Goal: Task Accomplishment & Management: Complete application form

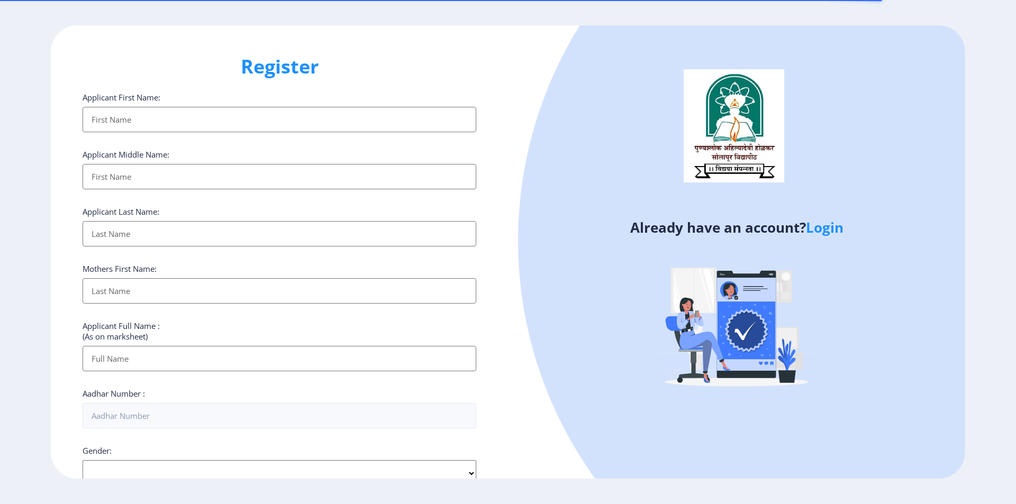
select select
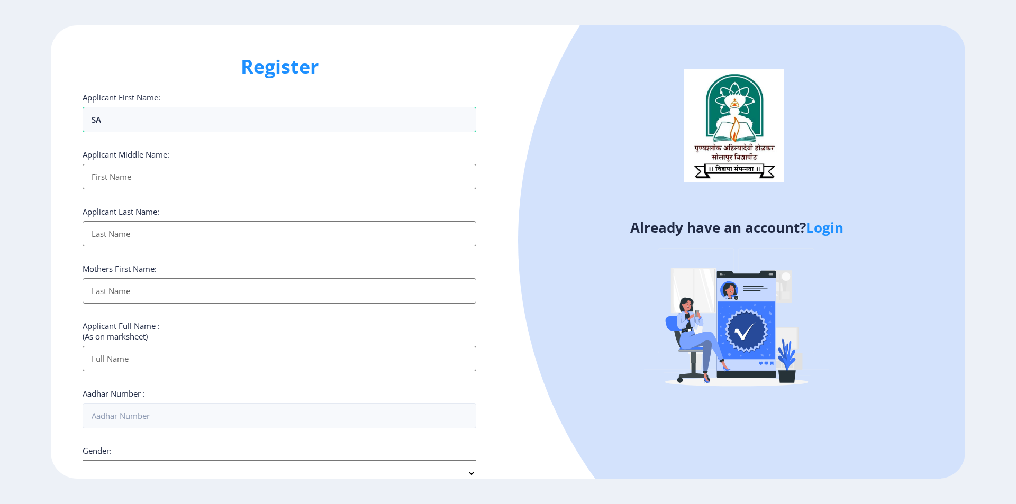
type input "S"
type input "SAKHARAM"
type input "[PERSON_NAME]"
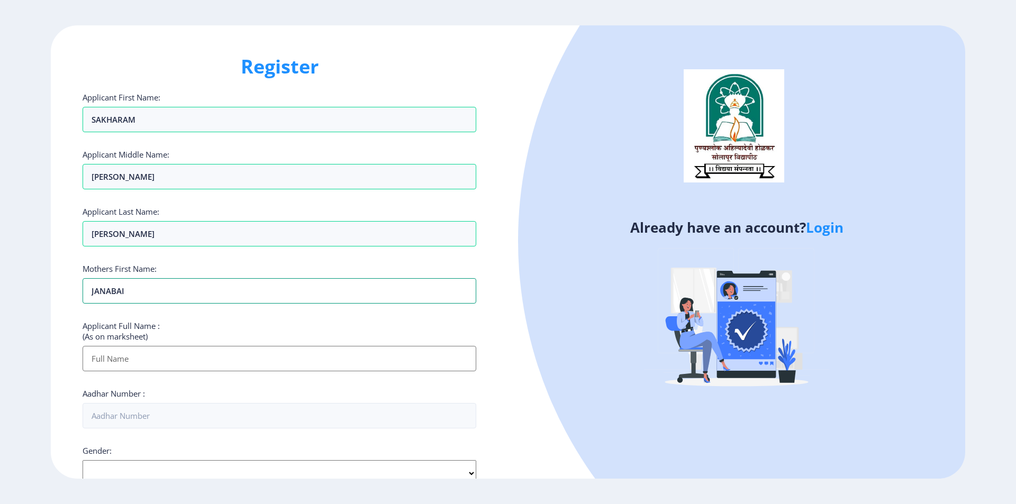
type input "JANABAI"
type input "[PERSON_NAME] [PERSON_NAME]"
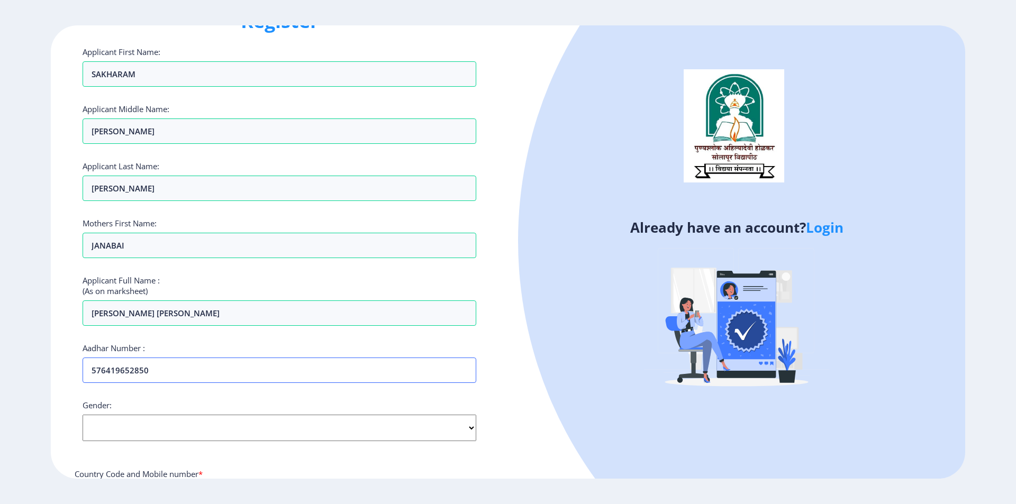
scroll to position [53, 0]
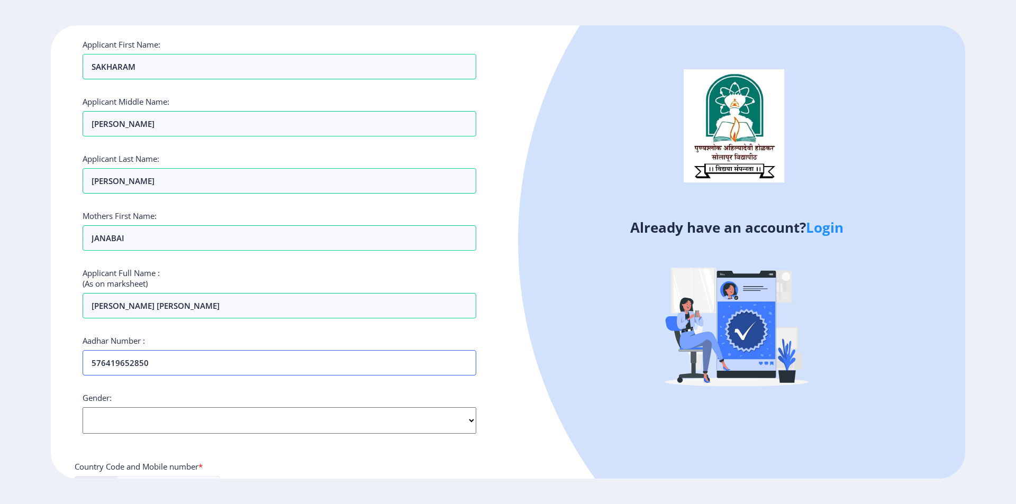
type input "576419652850"
click at [137, 425] on select "Select Gender [DEMOGRAPHIC_DATA] [DEMOGRAPHIC_DATA] Other" at bounding box center [280, 420] width 394 height 26
select select "[DEMOGRAPHIC_DATA]"
click at [83, 407] on select "Select Gender [DEMOGRAPHIC_DATA] [DEMOGRAPHIC_DATA] Other" at bounding box center [280, 420] width 394 height 26
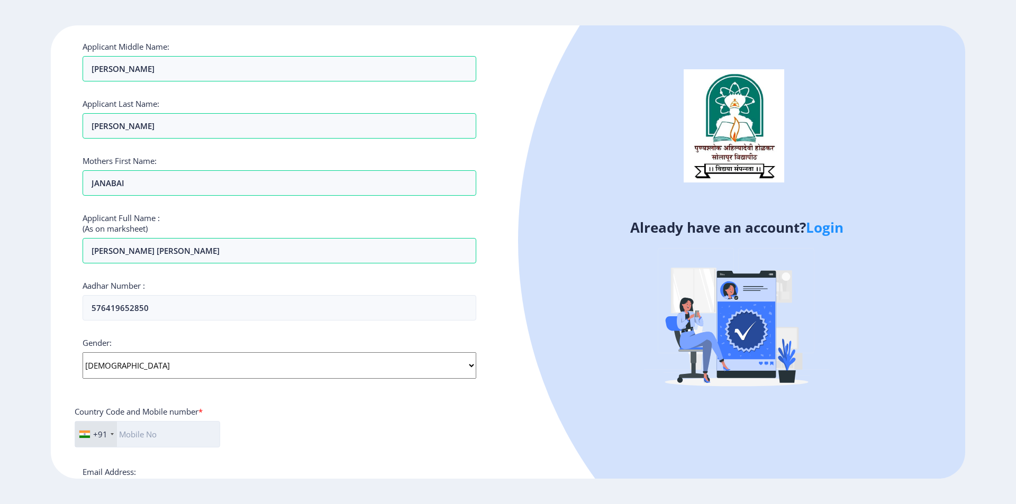
scroll to position [159, 0]
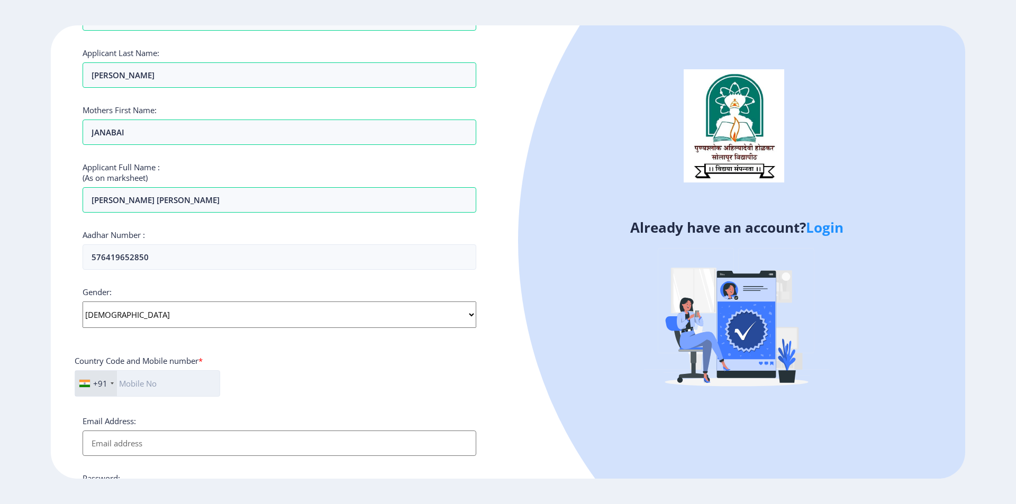
click at [145, 392] on input "text" at bounding box center [147, 383] width 145 height 26
type input "7030237284"
type input "[EMAIL_ADDRESS][DOMAIN_NAME]"
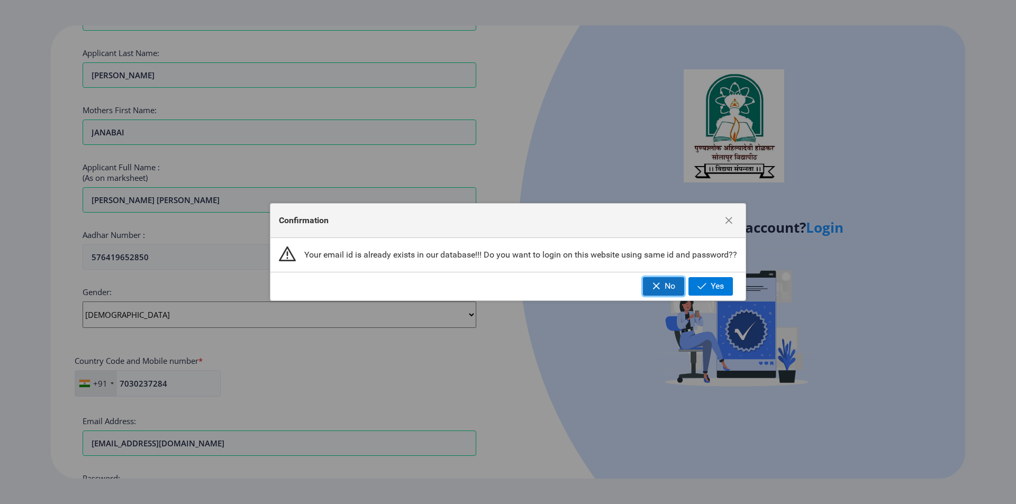
click at [666, 285] on span "No" at bounding box center [670, 286] width 11 height 10
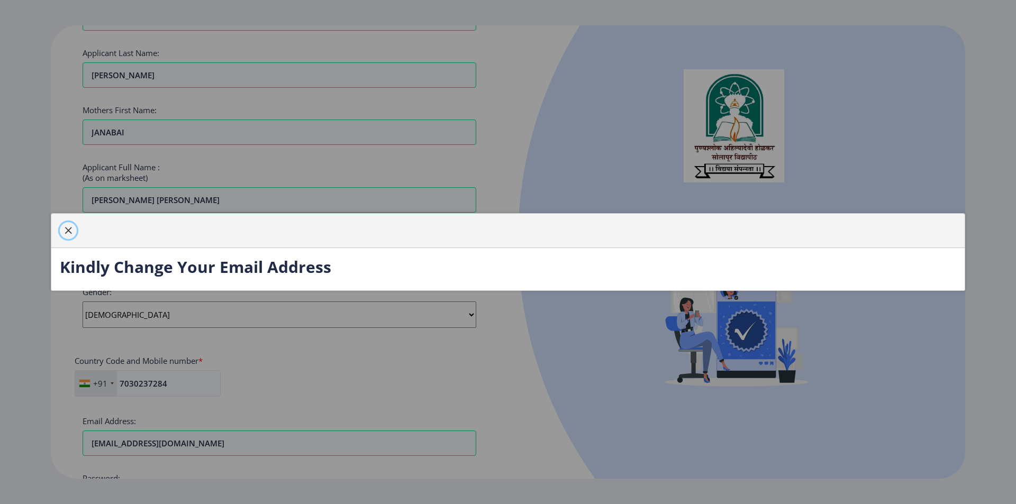
click at [67, 230] on span "button" at bounding box center [68, 230] width 8 height 8
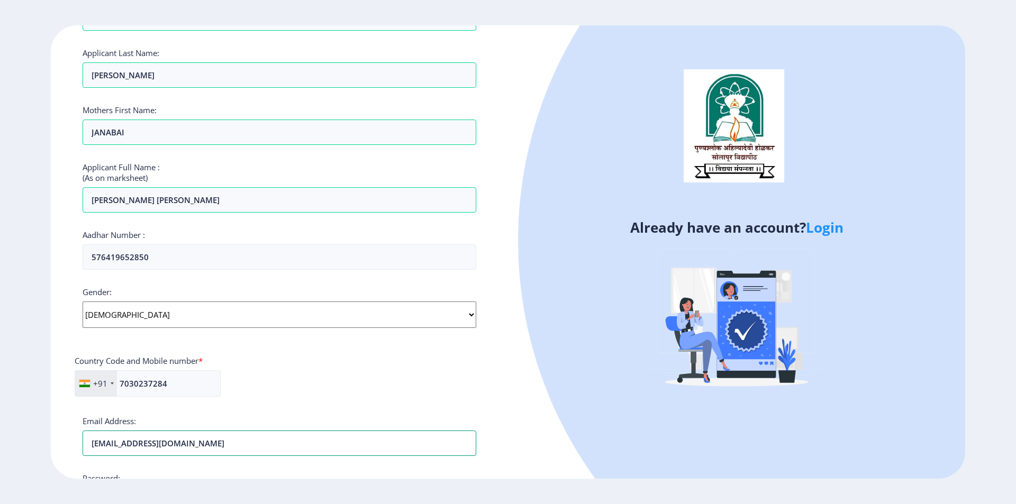
drag, startPoint x: 233, startPoint y: 449, endPoint x: 64, endPoint y: 430, distance: 170.4
click at [64, 430] on div "Register Applicant First Name: [PERSON_NAME] Applicant Middle Name: [PERSON_NAM…" at bounding box center [279, 252] width 457 height 454
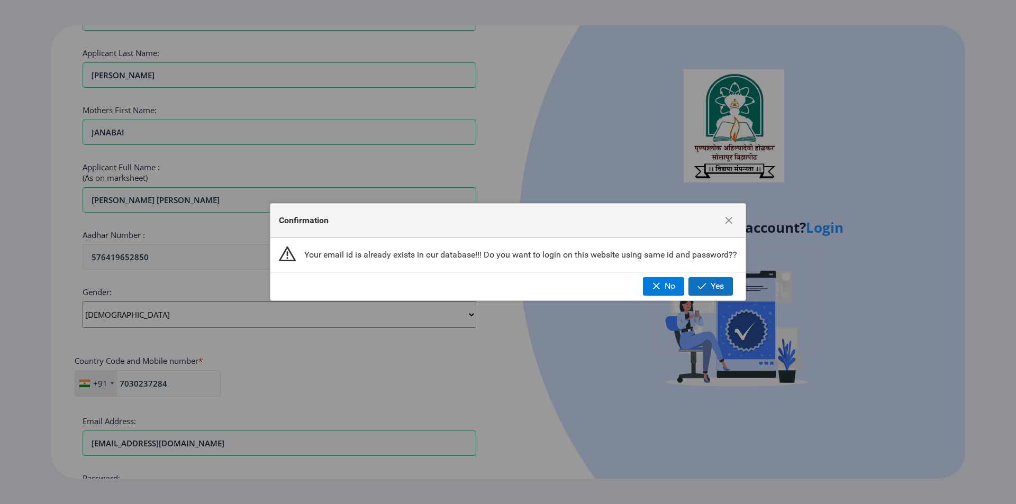
click at [708, 289] on button "Yes" at bounding box center [710, 286] width 44 height 18
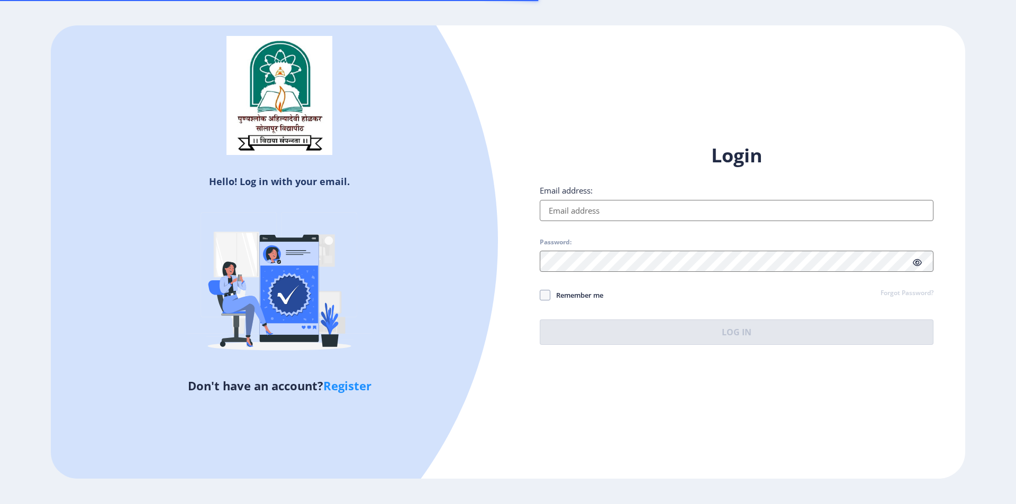
click at [612, 207] on input "Email address:" at bounding box center [737, 210] width 394 height 21
paste input "[EMAIL_ADDRESS][DOMAIN_NAME]"
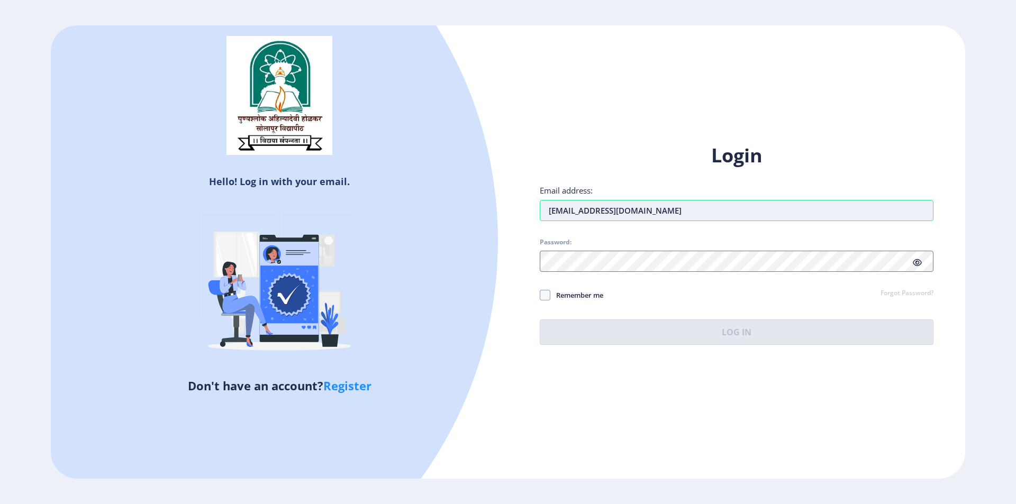
type input "[EMAIL_ADDRESS][DOMAIN_NAME]"
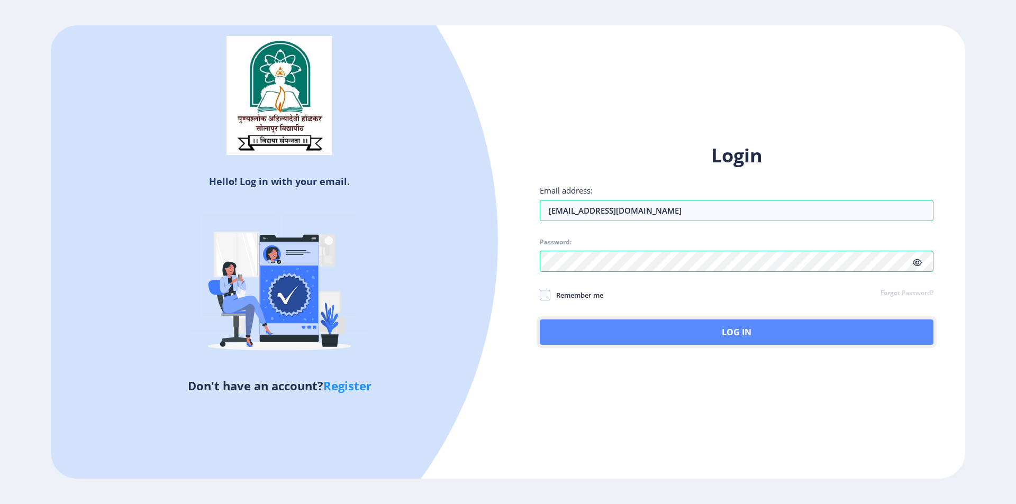
click at [686, 330] on button "Log In" at bounding box center [737, 332] width 394 height 25
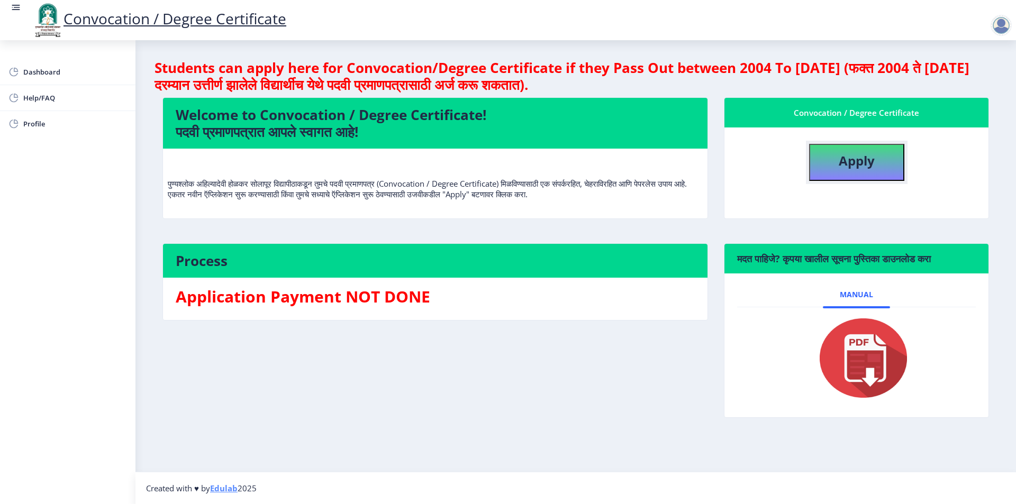
click at [858, 165] on b "Apply" at bounding box center [857, 160] width 36 height 17
select select
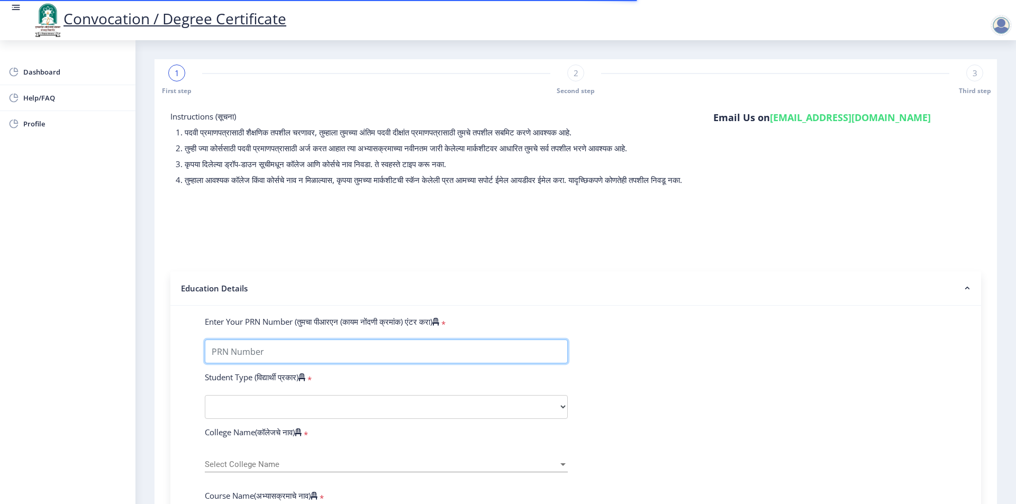
click at [261, 363] on input "Enter Your PRN Number (तुमचा पीआरएन (कायम नोंदणी क्रमांक) एंटर करा)" at bounding box center [386, 352] width 363 height 24
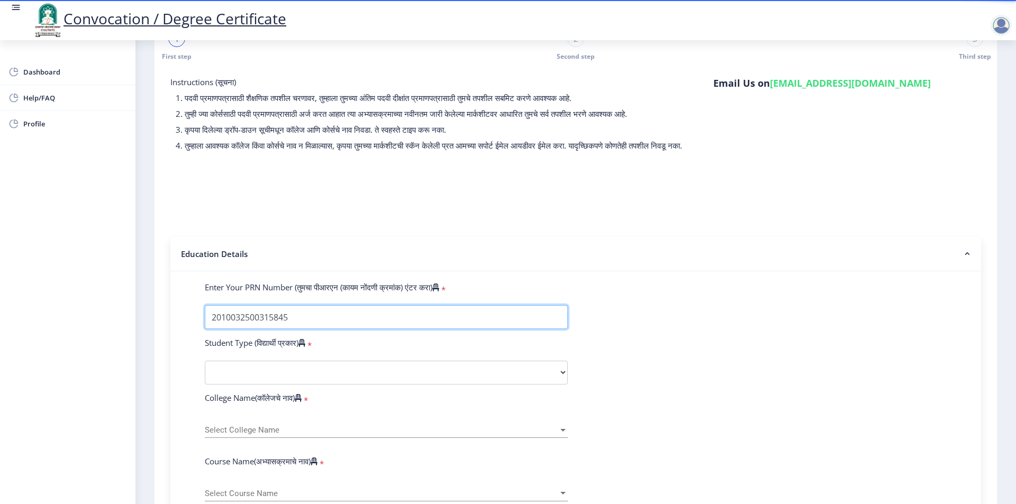
scroll to position [53, 0]
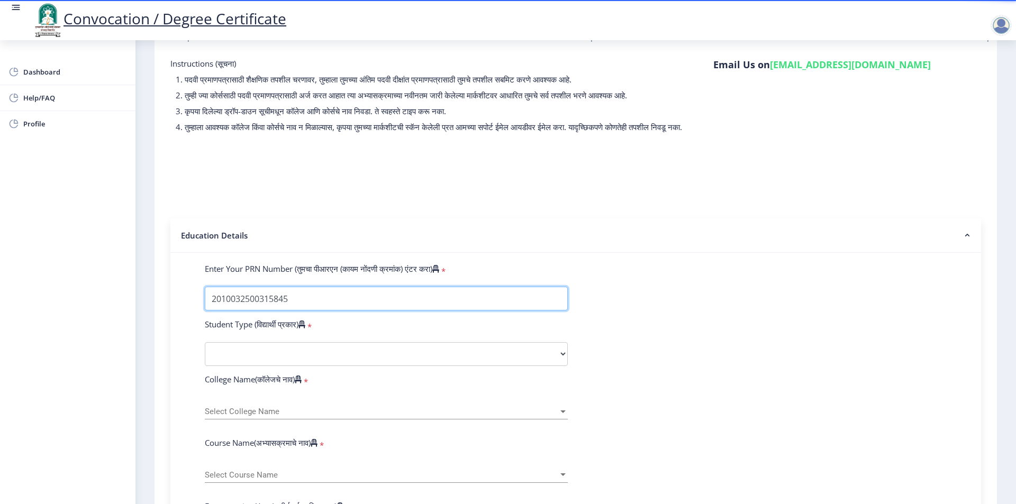
type input "2010032500315845"
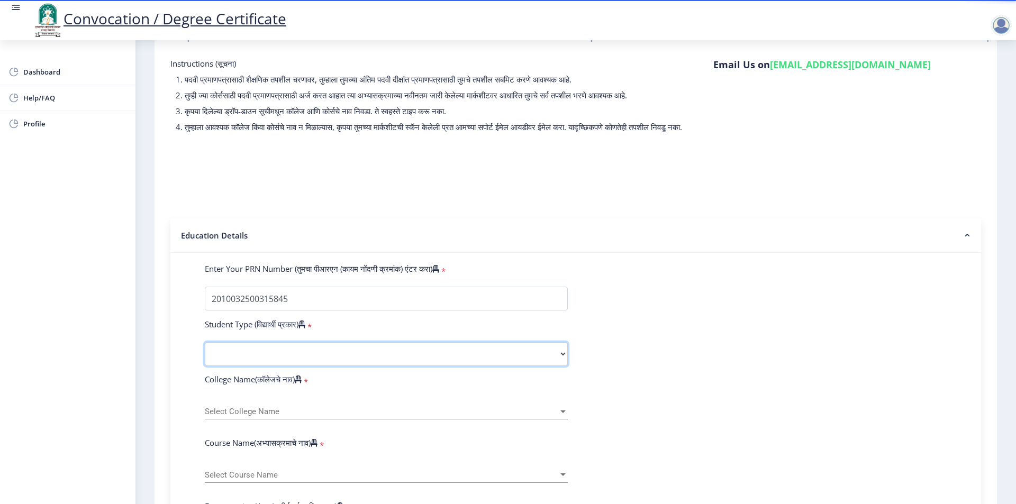
click at [285, 355] on select "Select Student Type Regular External" at bounding box center [386, 354] width 363 height 24
select select "Regular"
click at [205, 352] on select "Select Student Type Regular External" at bounding box center [386, 354] width 363 height 24
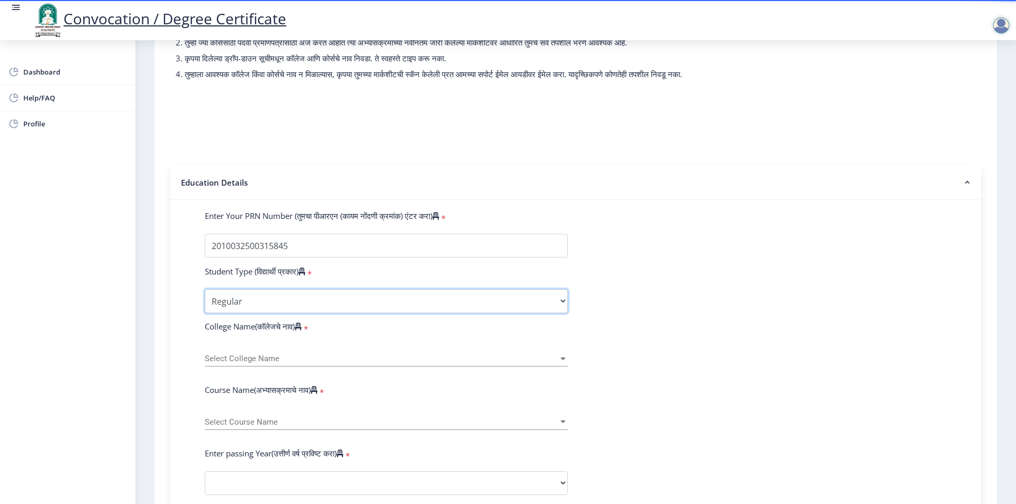
scroll to position [159, 0]
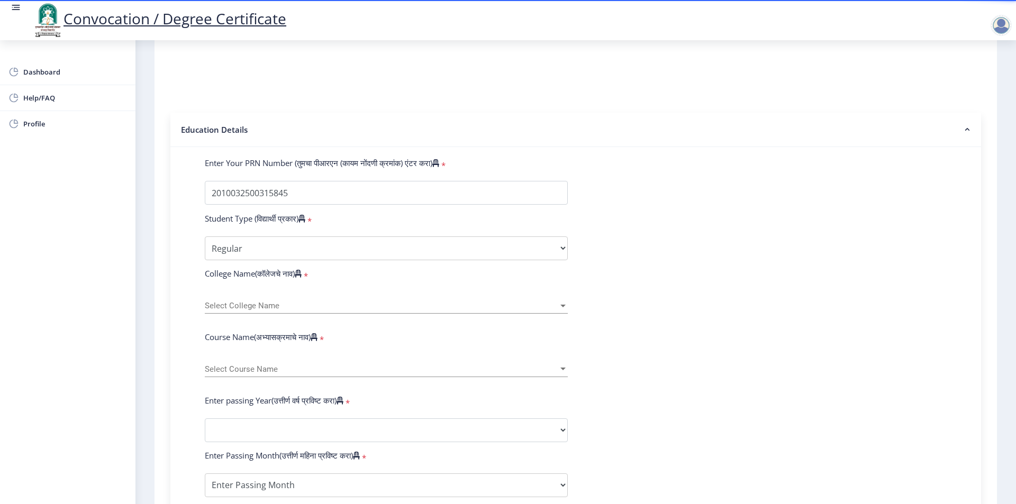
click at [276, 374] on span "Select Course Name" at bounding box center [381, 369] width 353 height 9
click at [266, 312] on div at bounding box center [508, 252] width 1016 height 504
click at [265, 311] on span "Select College Name" at bounding box center [381, 306] width 353 height 9
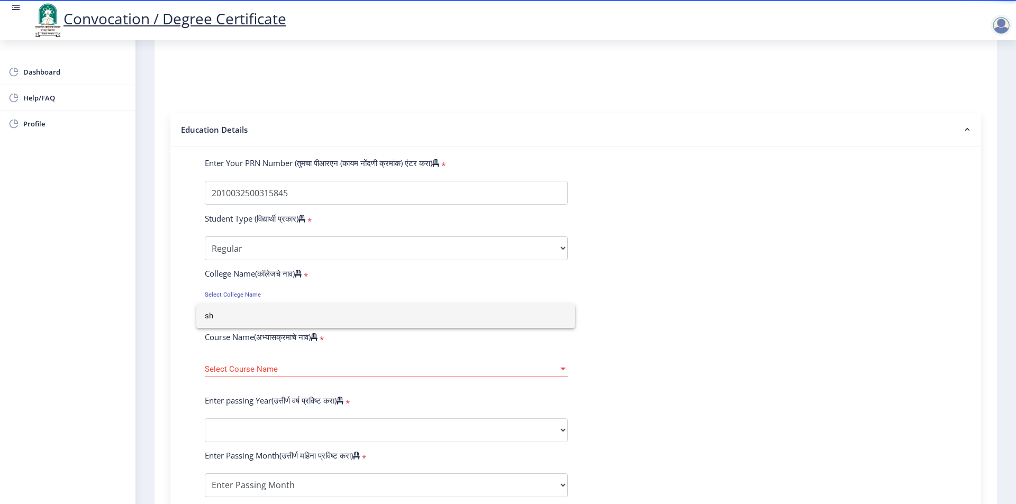
type input "s"
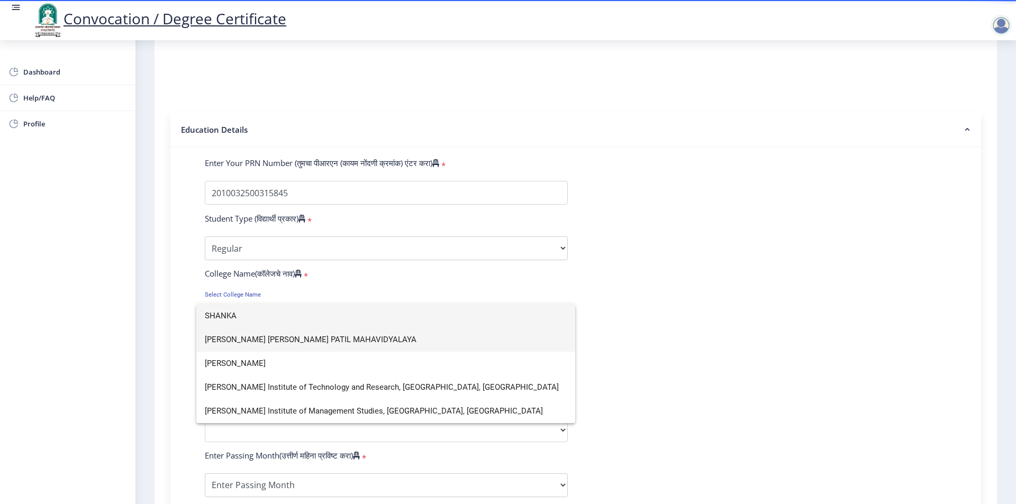
scroll to position [0, 0]
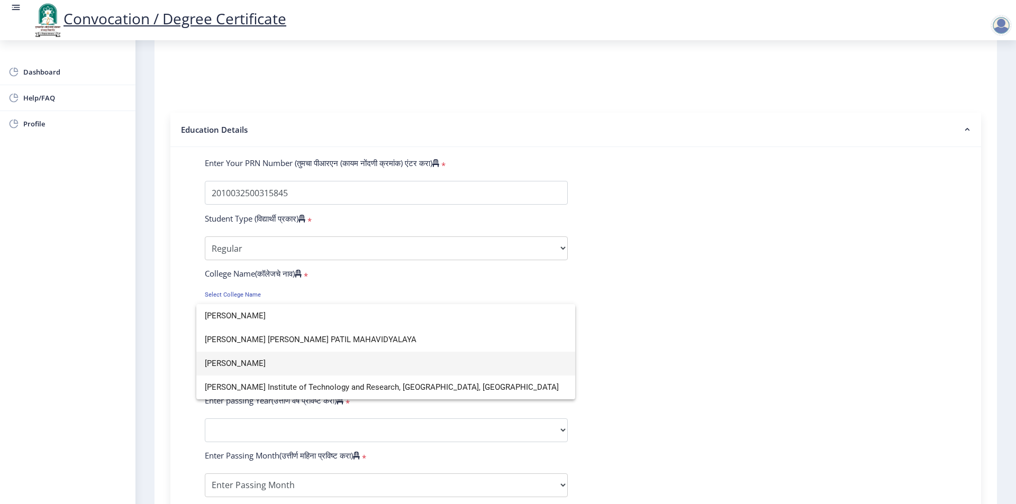
type input "[PERSON_NAME]"
click at [293, 367] on span "[PERSON_NAME]" at bounding box center [386, 364] width 362 height 24
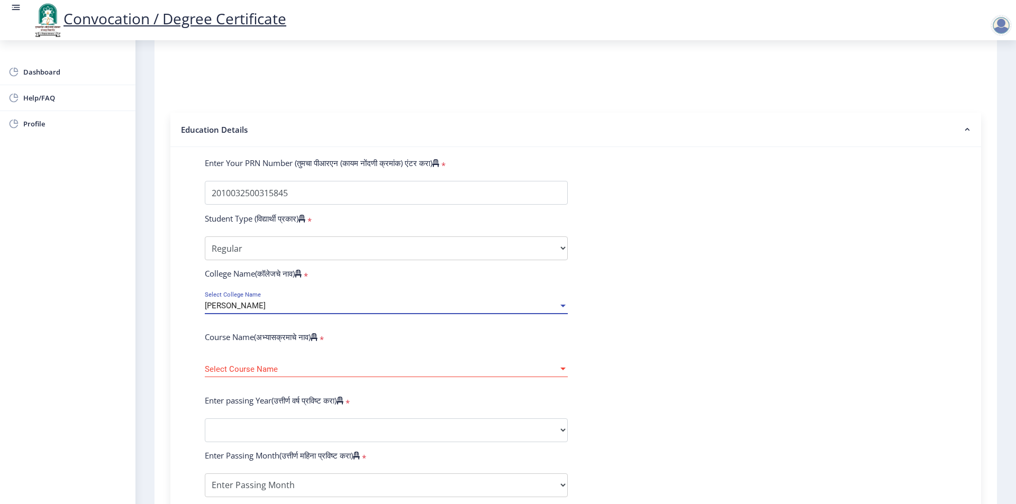
click at [249, 374] on span "Select Course Name" at bounding box center [381, 369] width 353 height 9
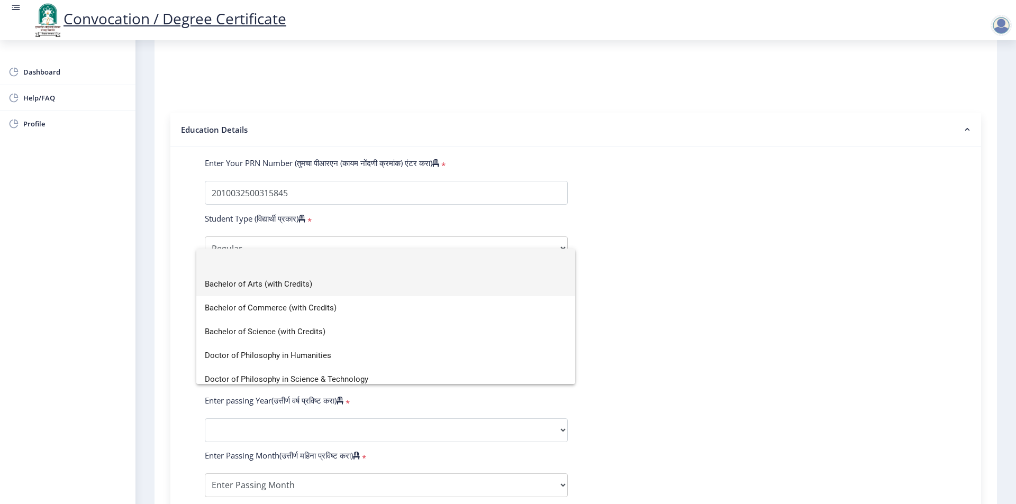
click at [277, 289] on span "Bachelor of Arts (with Credits)" at bounding box center [386, 284] width 362 height 24
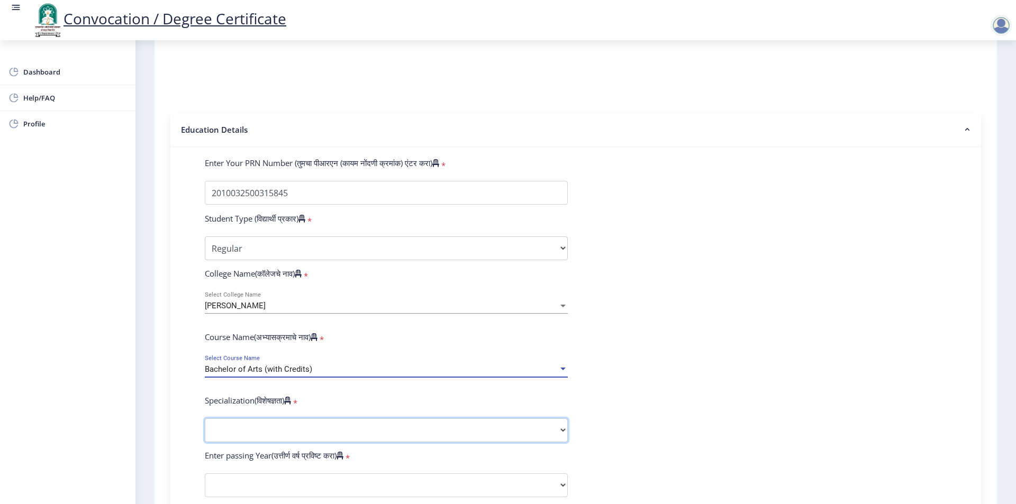
click at [241, 442] on select "Specialization English Geography Hindi Marathi Music Sanskrit Urdu Ancient Indi…" at bounding box center [386, 431] width 363 height 24
select select "Economics"
click at [205, 429] on select "Specialization English Geography Hindi Marathi Music Sanskrit Urdu Ancient Indi…" at bounding box center [386, 431] width 363 height 24
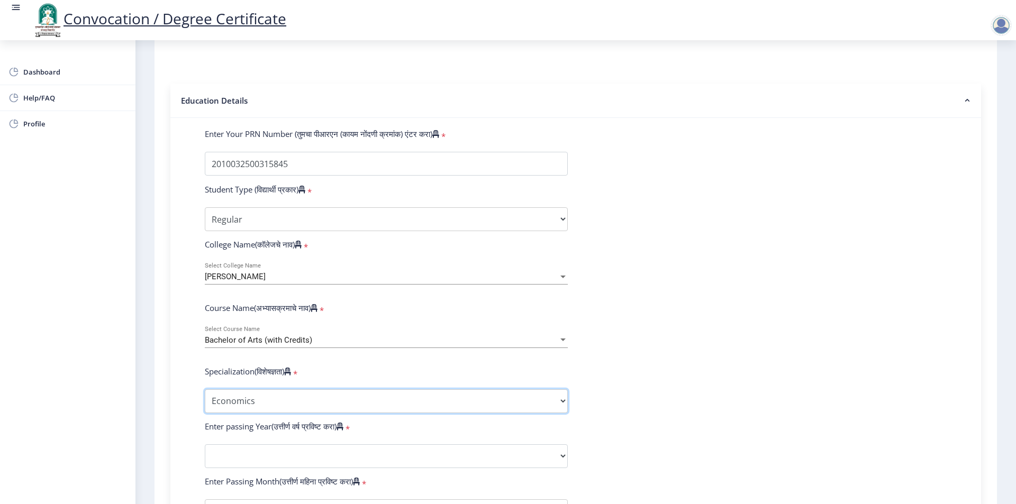
scroll to position [212, 0]
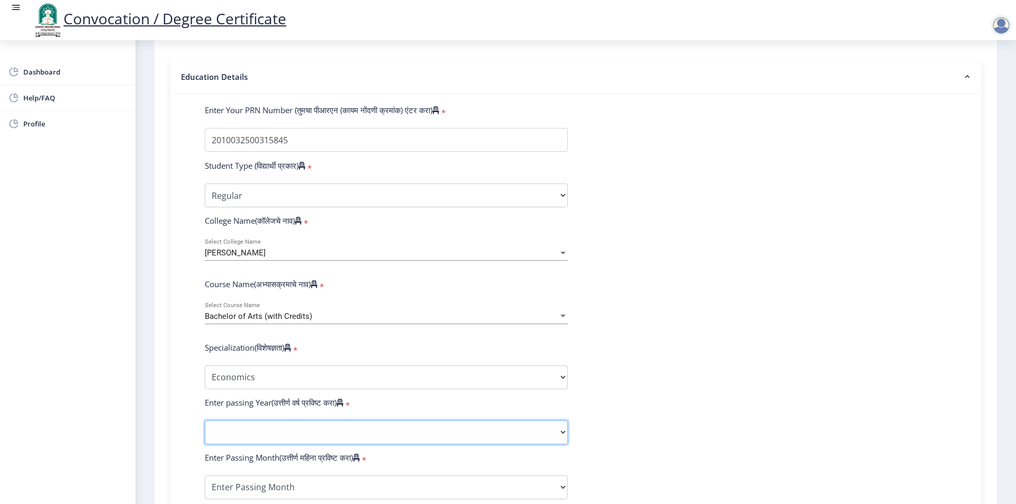
click at [249, 444] on select "2025 2024 2023 2022 2021 2020 2019 2018 2017 2016 2015 2014 2013 2012 2011 2010…" at bounding box center [386, 433] width 363 height 24
select select "2013"
click at [205, 431] on select "2025 2024 2023 2022 2021 2020 2019 2018 2017 2016 2015 2014 2013 2012 2011 2010…" at bounding box center [386, 433] width 363 height 24
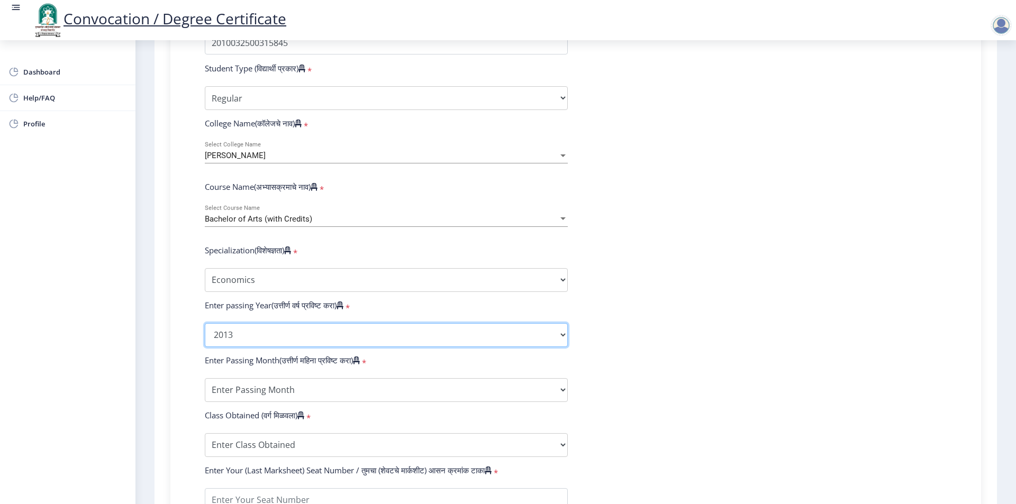
scroll to position [317, 0]
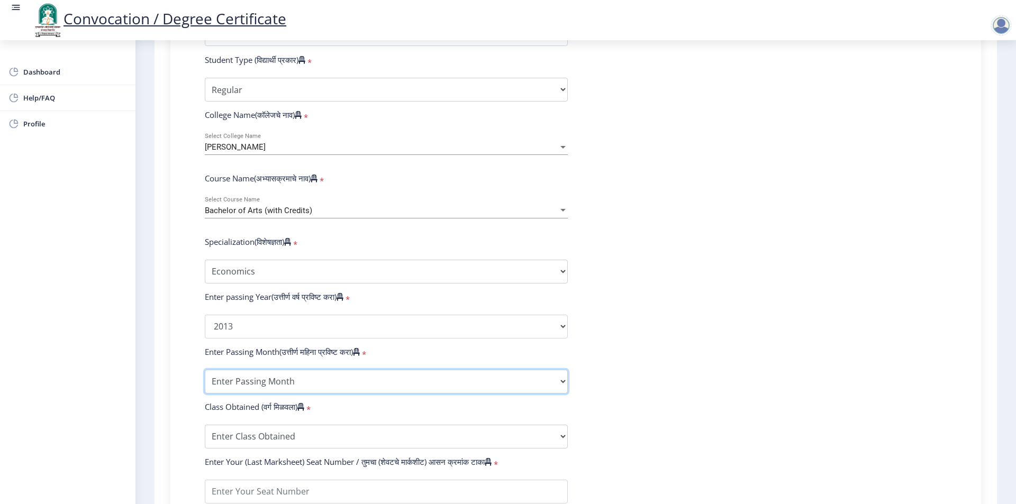
click at [249, 392] on select "Enter Passing Month March April May October November December" at bounding box center [386, 382] width 363 height 24
select select "March"
click at [205, 380] on select "Enter Passing Month March April May October November December" at bounding box center [386, 382] width 363 height 24
click at [242, 443] on select "Enter Class Obtained FIRST CLASS WITH DISTINCTION FIRST CLASS HIGHER SECOND CLA…" at bounding box center [386, 437] width 363 height 24
select select "SECOND CLASS"
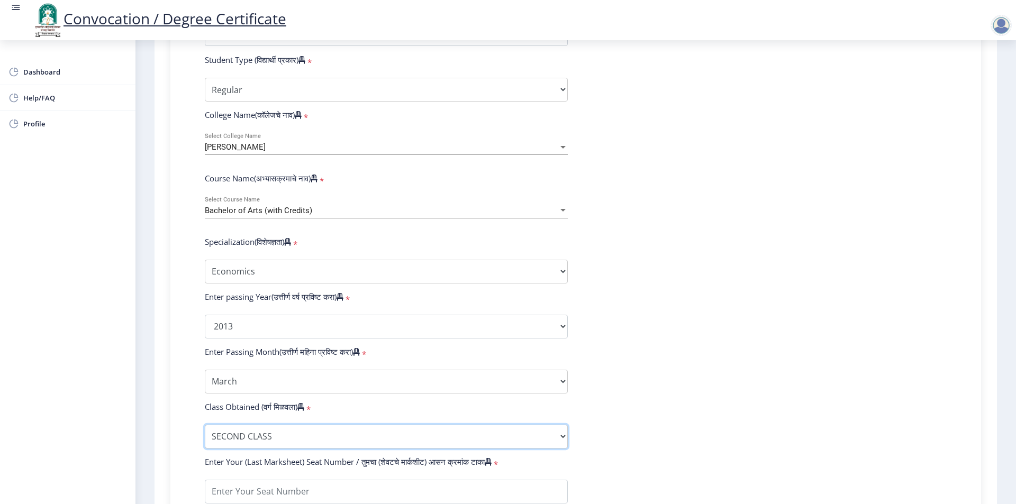
click at [205, 435] on select "Enter Class Obtained FIRST CLASS WITH DISTINCTION FIRST CLASS HIGHER SECOND CLA…" at bounding box center [386, 437] width 363 height 24
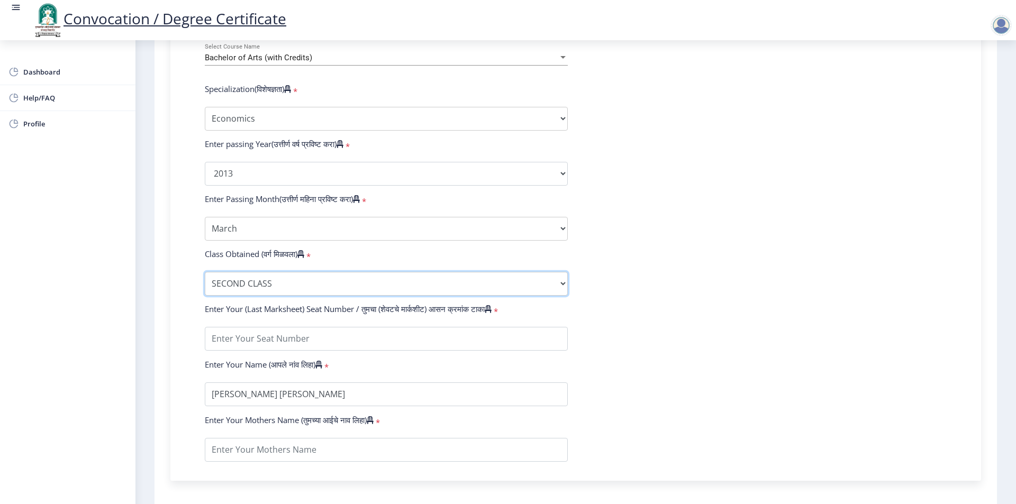
scroll to position [476, 0]
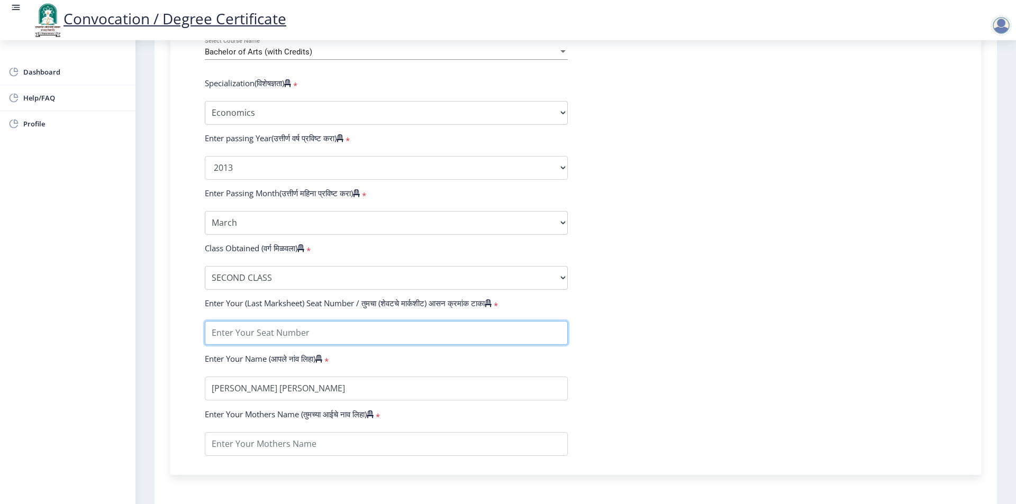
click at [270, 342] on input "textarea" at bounding box center [386, 333] width 363 height 24
type input "046295"
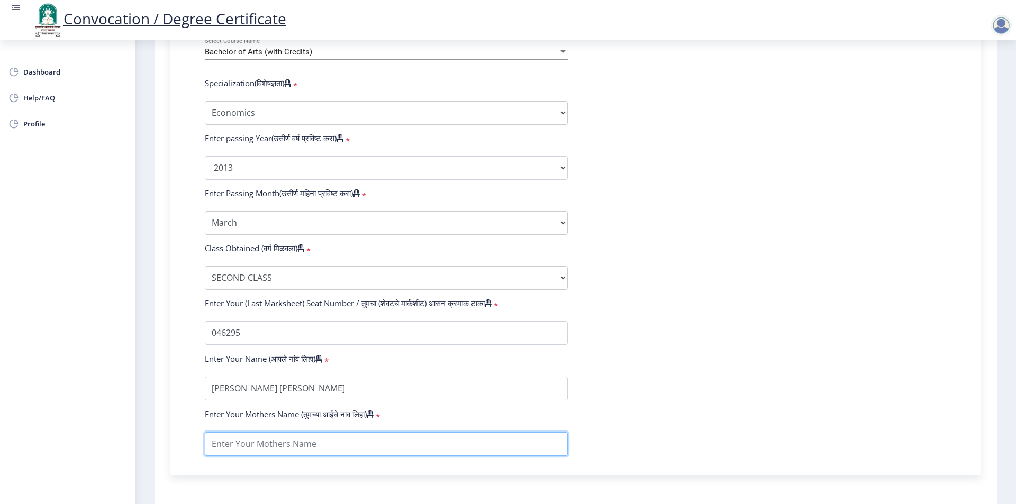
click at [273, 456] on input "textarea" at bounding box center [386, 444] width 363 height 24
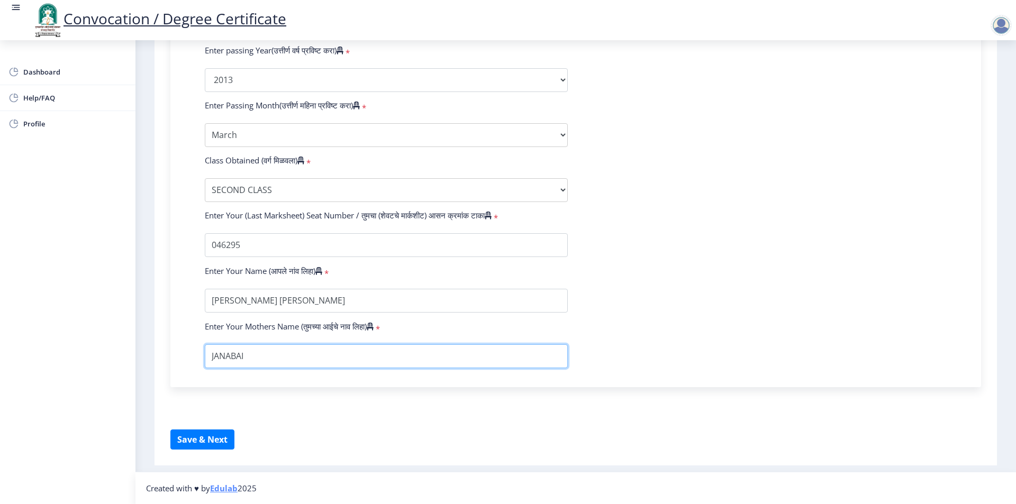
scroll to position [574, 0]
type input "JANABAI"
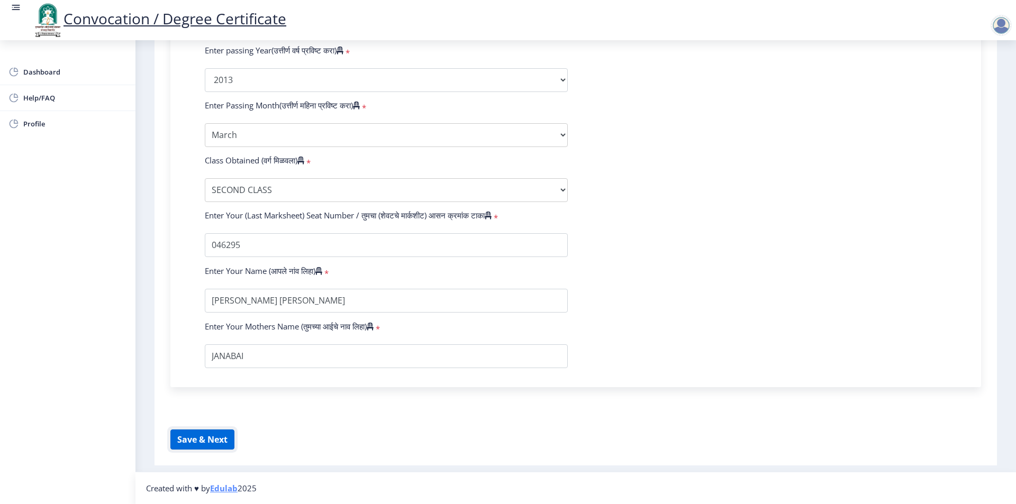
click at [222, 444] on button "Save & Next" at bounding box center [202, 440] width 64 height 20
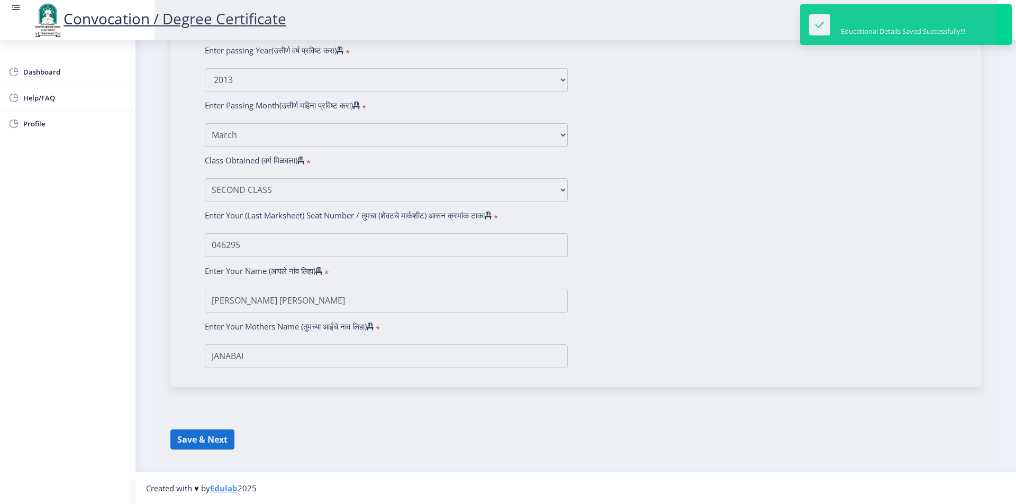
select select
type input "[PERSON_NAME] [PERSON_NAME]"
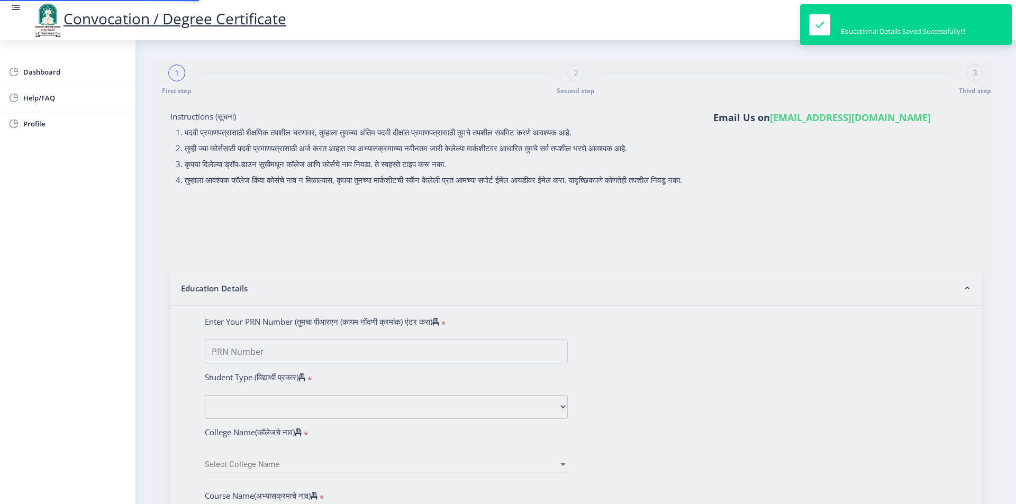
type input "2010032500315845"
select select "Regular"
select select "2013"
select select "March"
select select "SECOND CLASS"
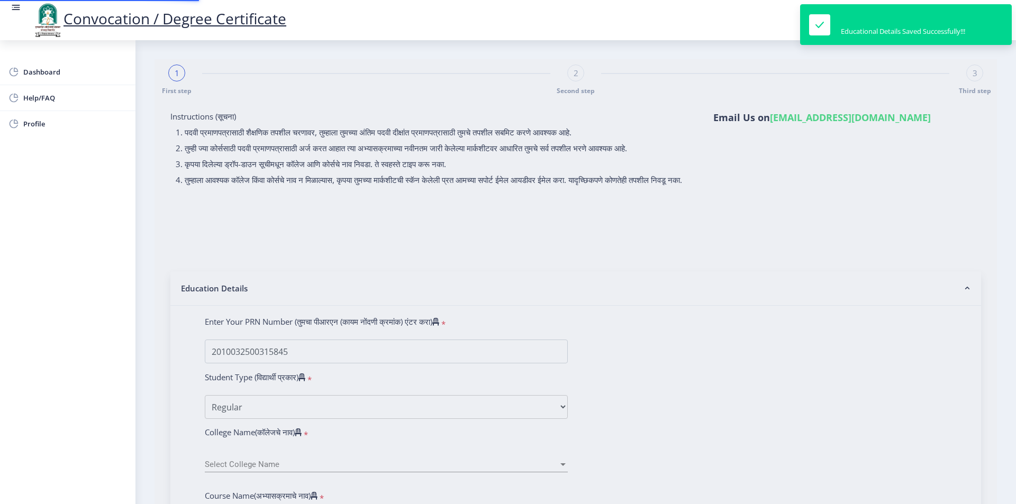
type input "046295"
type input "JANABAI"
select select "Economics"
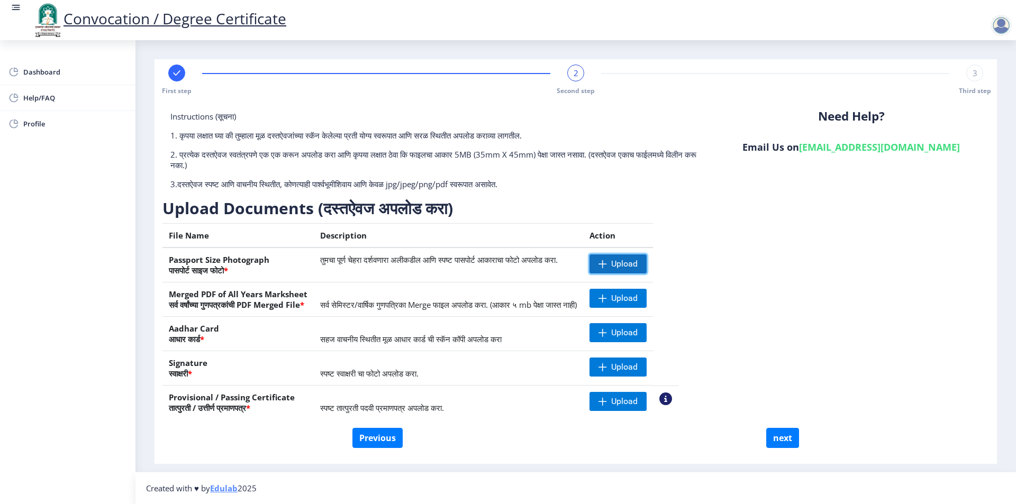
click at [638, 265] on span "Upload" at bounding box center [624, 264] width 26 height 11
click at [647, 296] on span "Upload" at bounding box center [617, 298] width 57 height 19
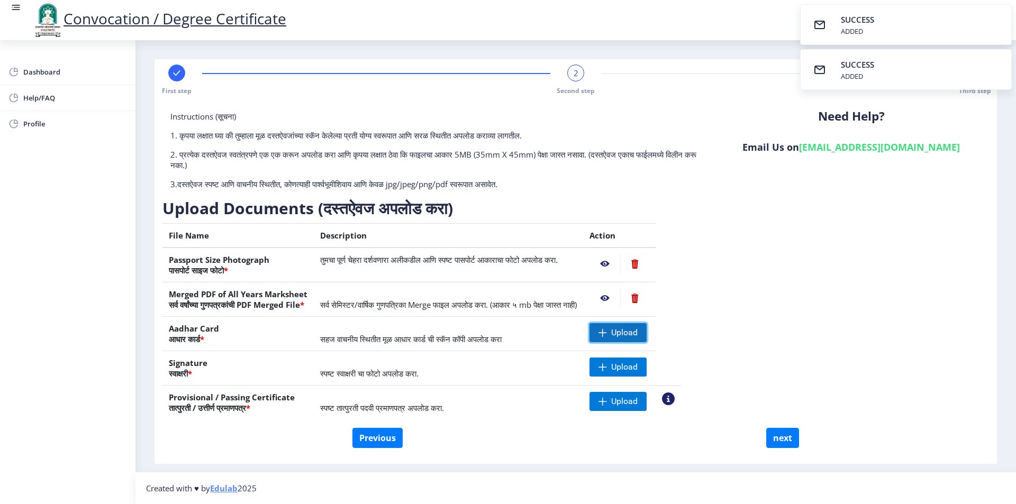
click at [638, 331] on span "Upload" at bounding box center [624, 333] width 26 height 11
click at [607, 365] on span at bounding box center [602, 367] width 8 height 8
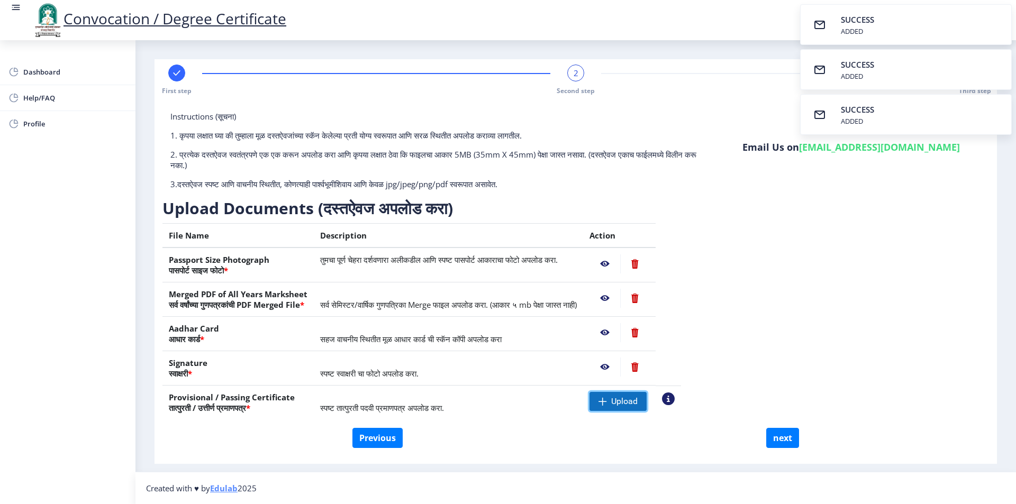
click at [647, 400] on span "Upload" at bounding box center [617, 401] width 57 height 19
click at [779, 439] on button "next" at bounding box center [782, 438] width 33 height 20
select select
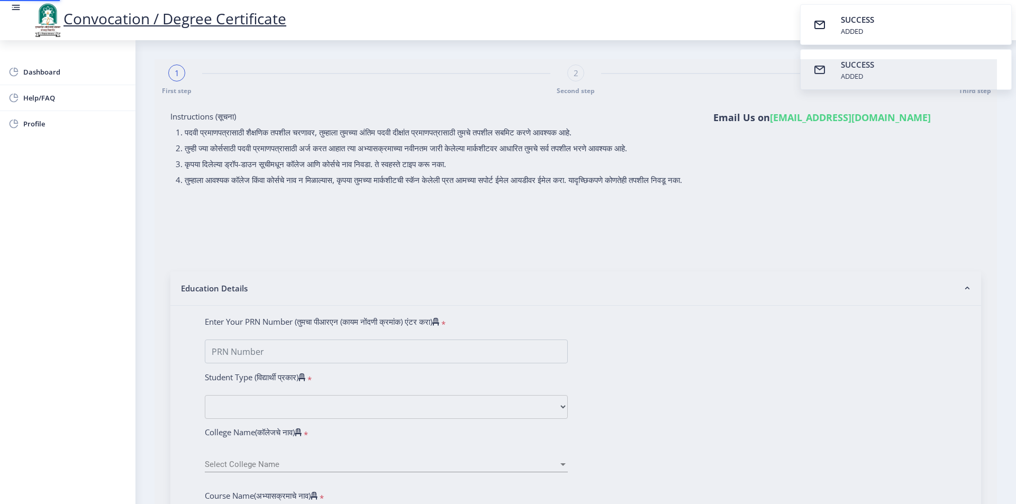
select select
type input "2010032500315845"
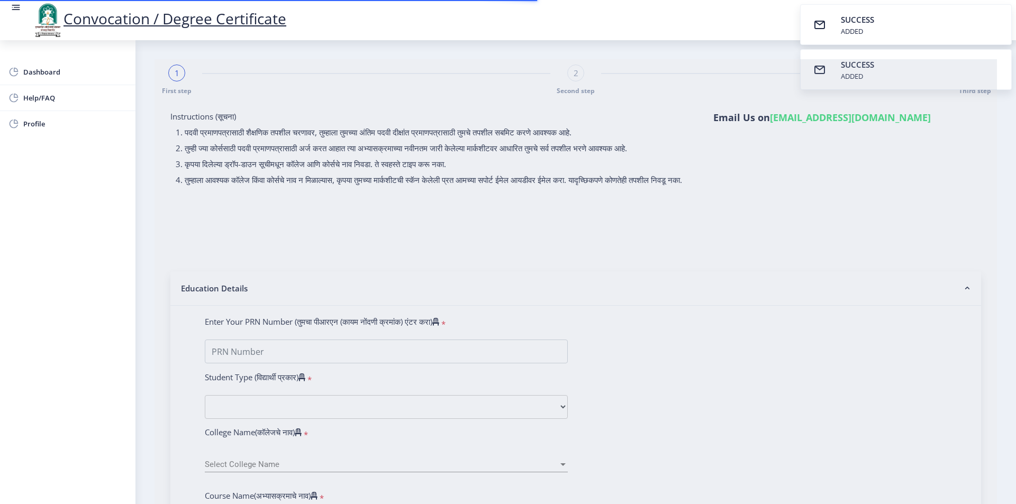
select select "Regular"
select select "2013"
select select "March"
select select "SECOND CLASS"
type input "046295"
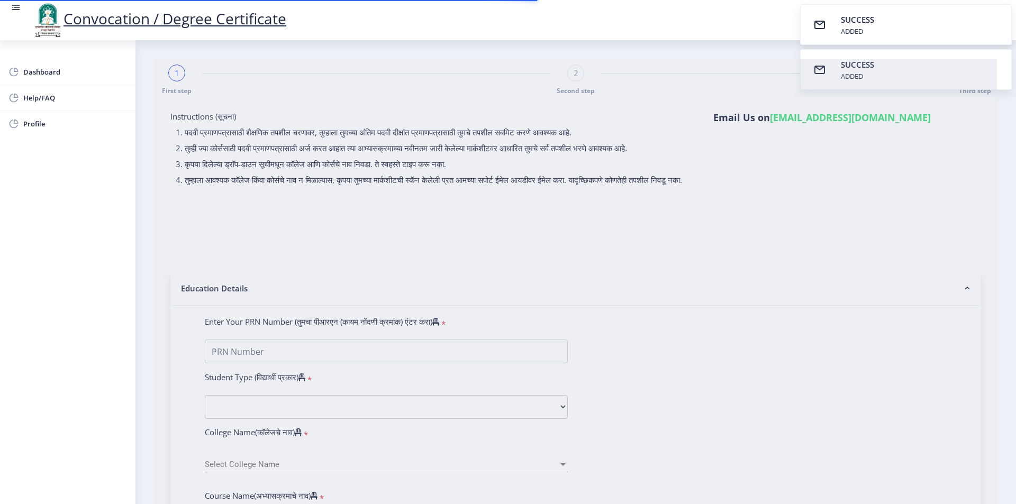
type input "JANABAI"
select select "Economics"
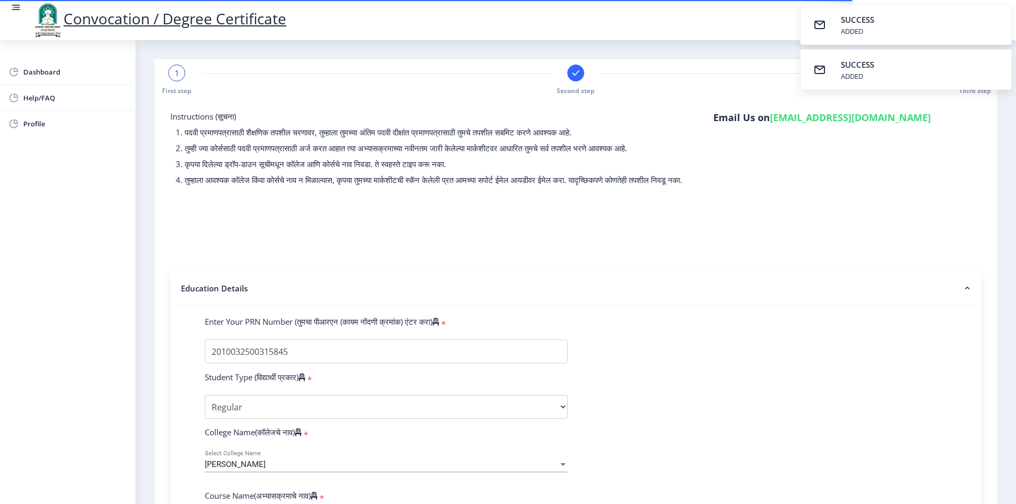
select select
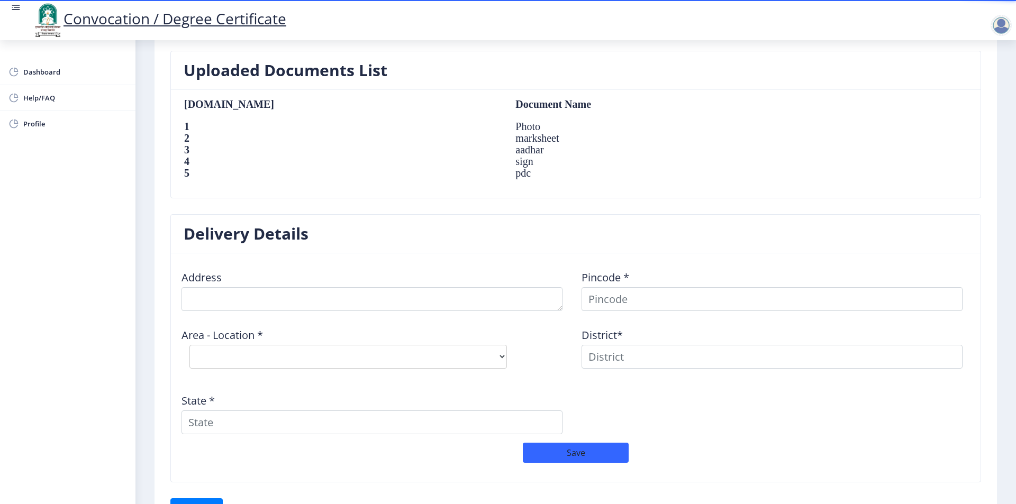
scroll to position [751, 0]
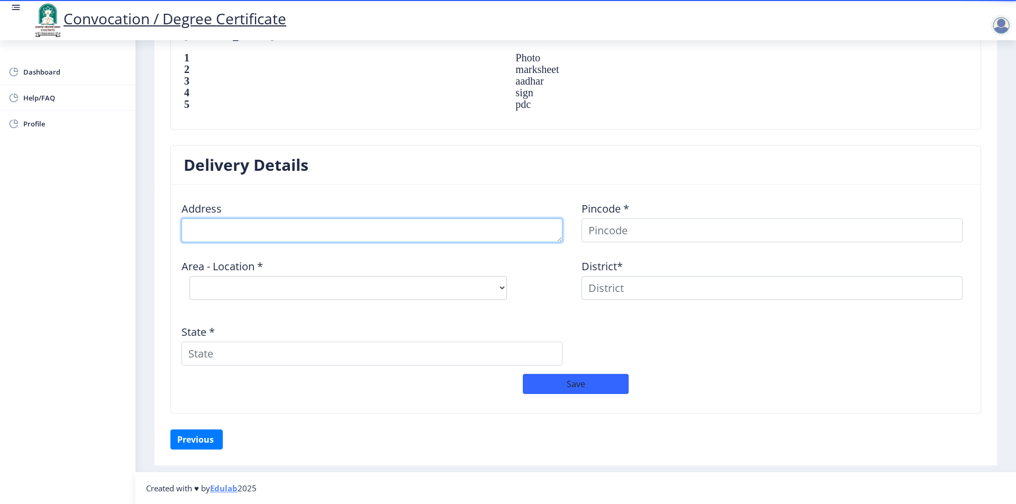
click at [265, 232] on textarea at bounding box center [371, 231] width 381 height 24
type textarea "AT-WAPHEGAV POST-WAGHOLI"
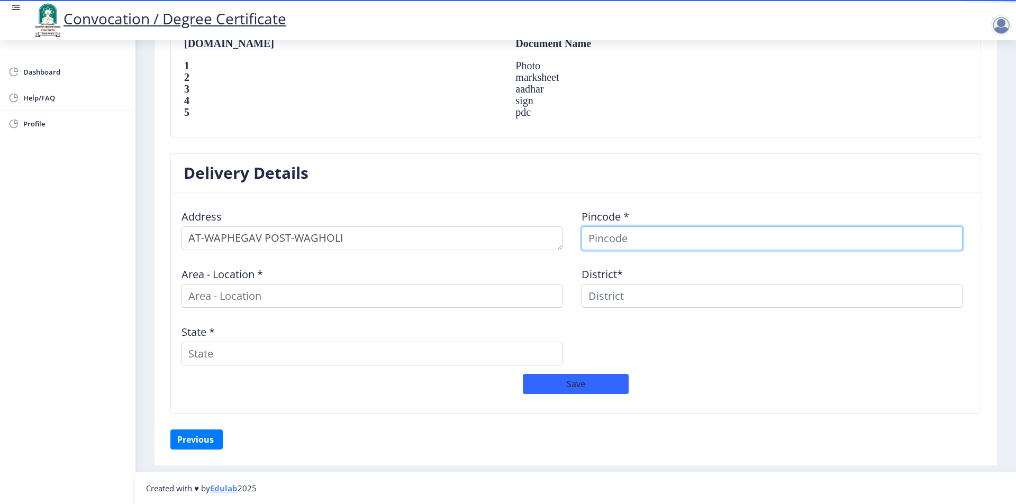
scroll to position [743, 0]
type input "413112"
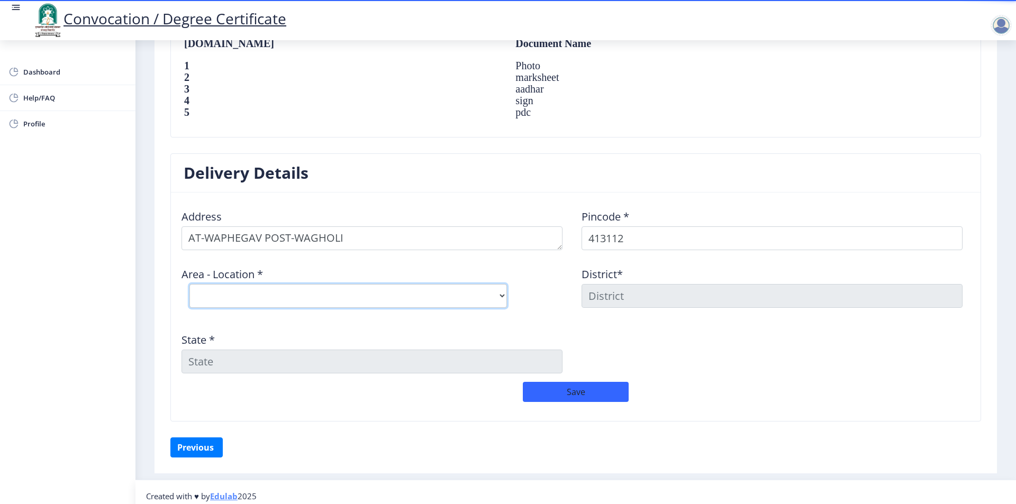
click at [348, 296] on select "Select Area Location [GEOGRAPHIC_DATA] B.O Jambhood B.O Lavang B.O Mahalung B.O…" at bounding box center [347, 296] width 317 height 24
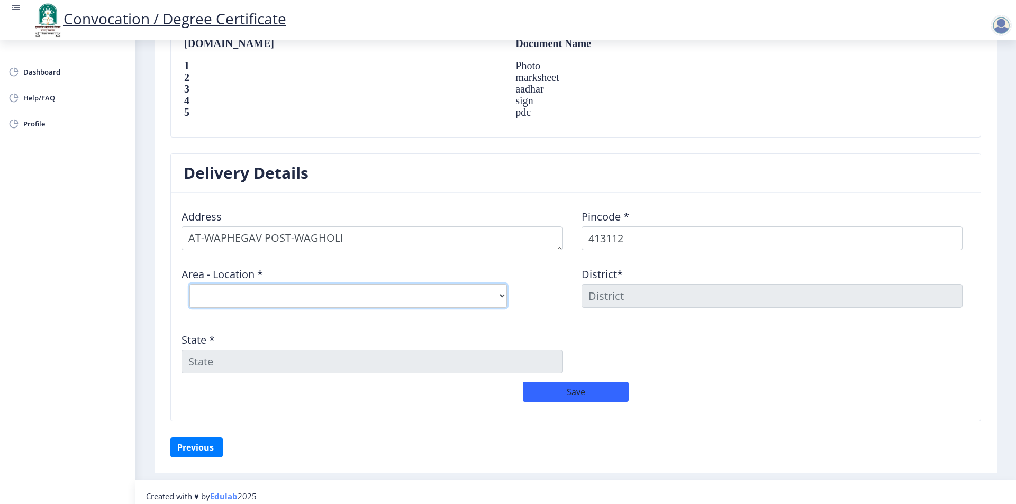
select select "8: Object"
click at [189, 284] on select "Select Area Location [GEOGRAPHIC_DATA] B.O Jambhood B.O Lavang B.O Mahalung B.O…" at bounding box center [347, 296] width 317 height 24
type input "SOLAPUR"
type input "[GEOGRAPHIC_DATA]"
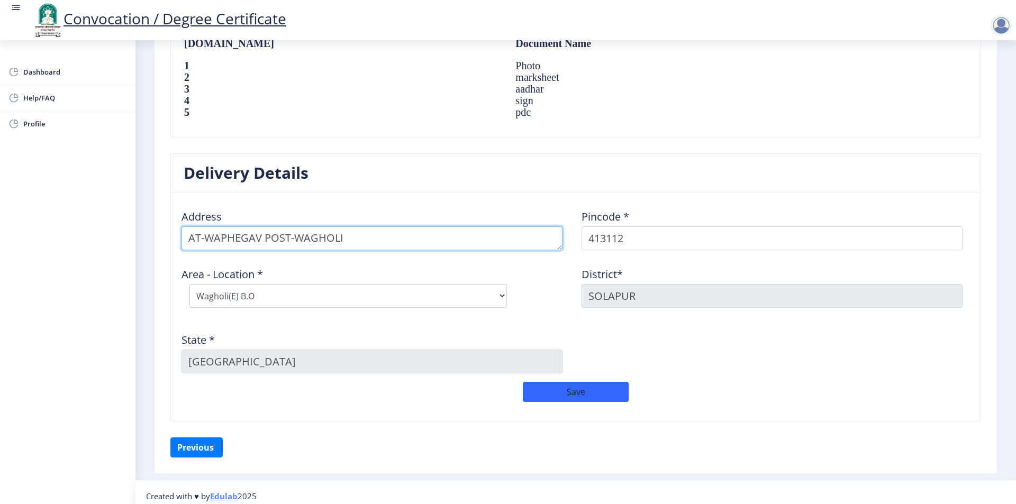
click at [406, 232] on textarea at bounding box center [371, 238] width 381 height 24
type textarea "AT-WAPHEGAV POST-WAGHOLI TAL-[GEOGRAPHIC_DATA] DIST-[GEOGRAPHIC_DATA]"
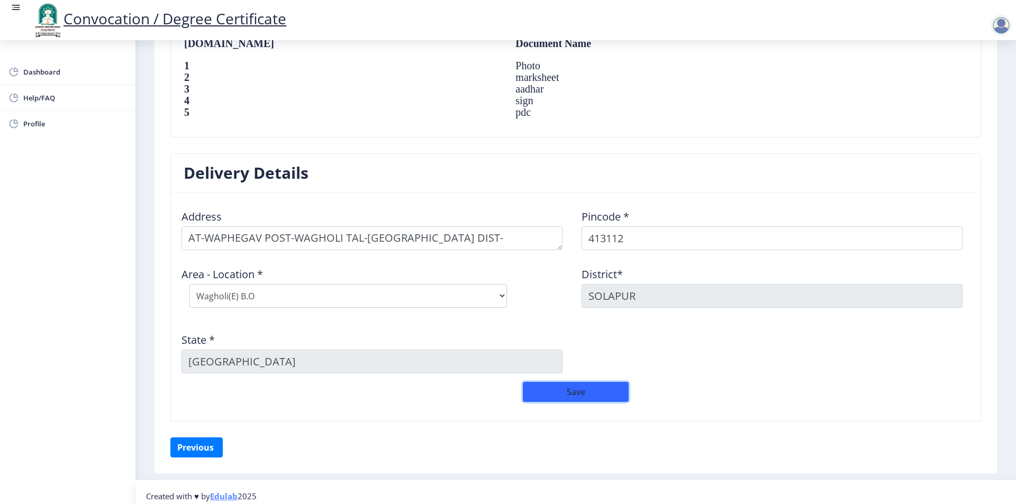
click at [590, 387] on button "Save" at bounding box center [576, 392] width 106 height 20
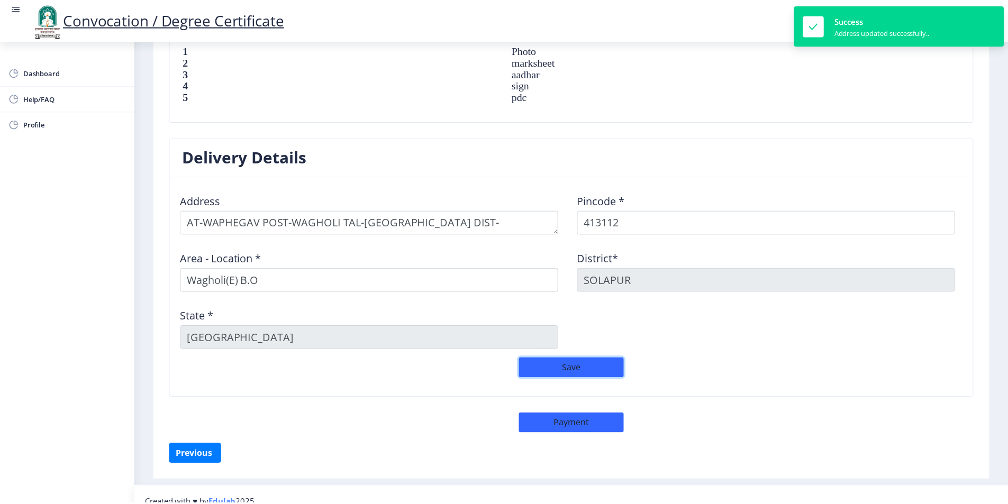
scroll to position [774, 0]
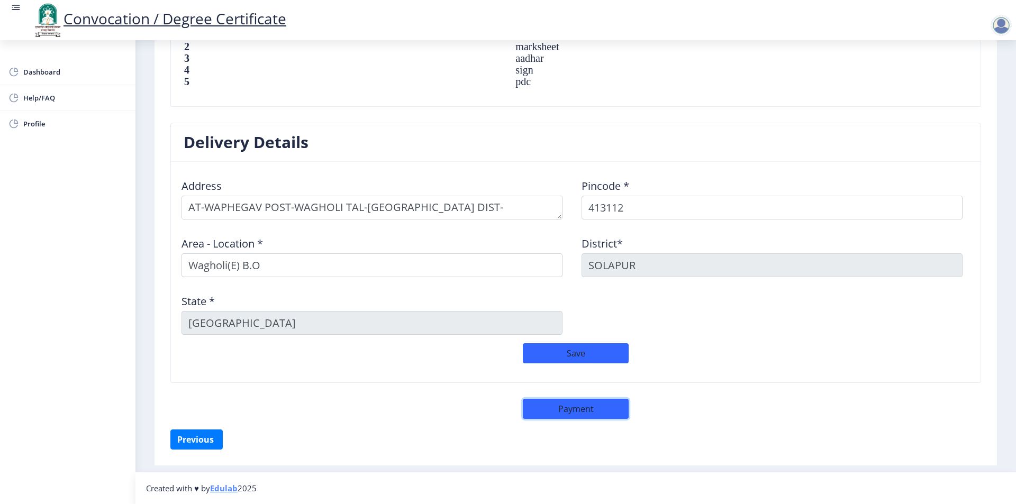
click at [579, 412] on button "Payment" at bounding box center [576, 409] width 106 height 20
select select "sealed"
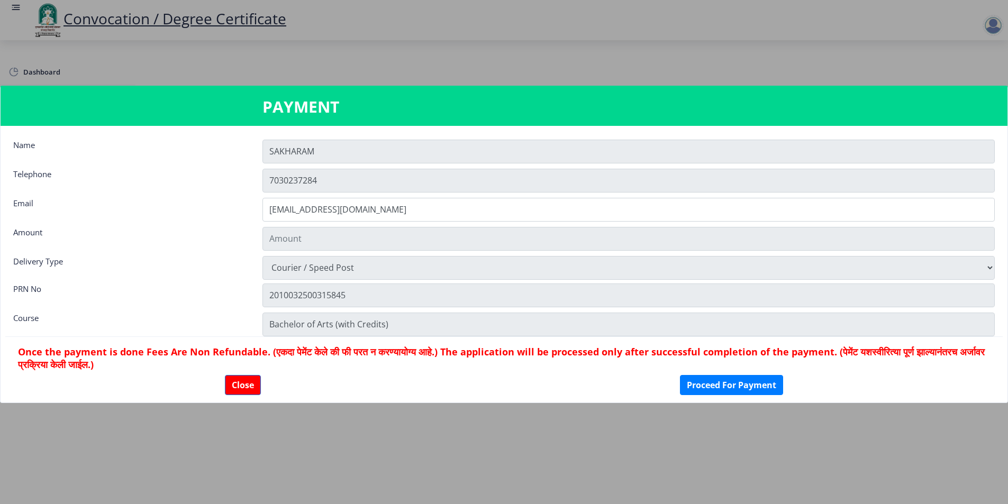
type input "1885"
click at [730, 386] on button "Proceed For Payment" at bounding box center [731, 385] width 103 height 20
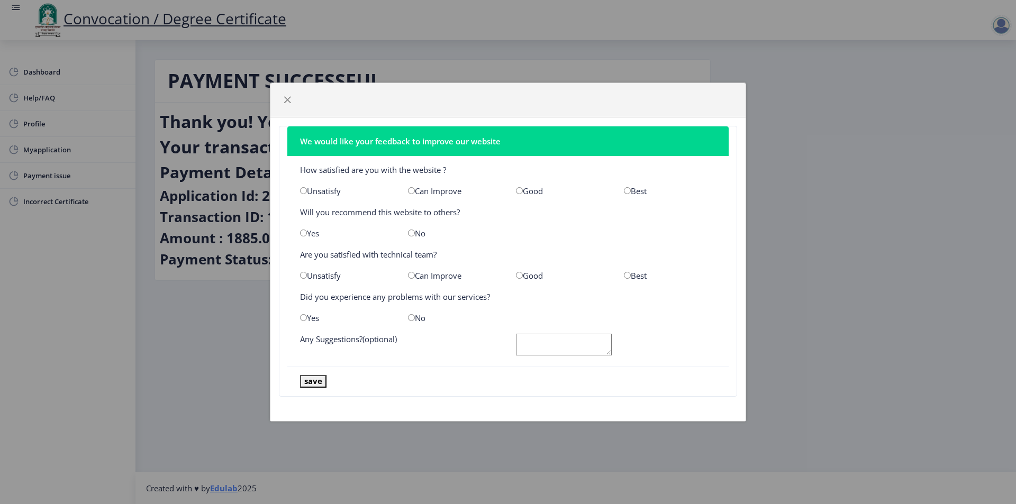
click at [629, 191] on input "radio" at bounding box center [627, 190] width 7 height 7
radio input "true"
click at [627, 272] on input "radio" at bounding box center [627, 275] width 7 height 7
radio input "true"
click at [411, 315] on input "radio" at bounding box center [411, 317] width 7 height 7
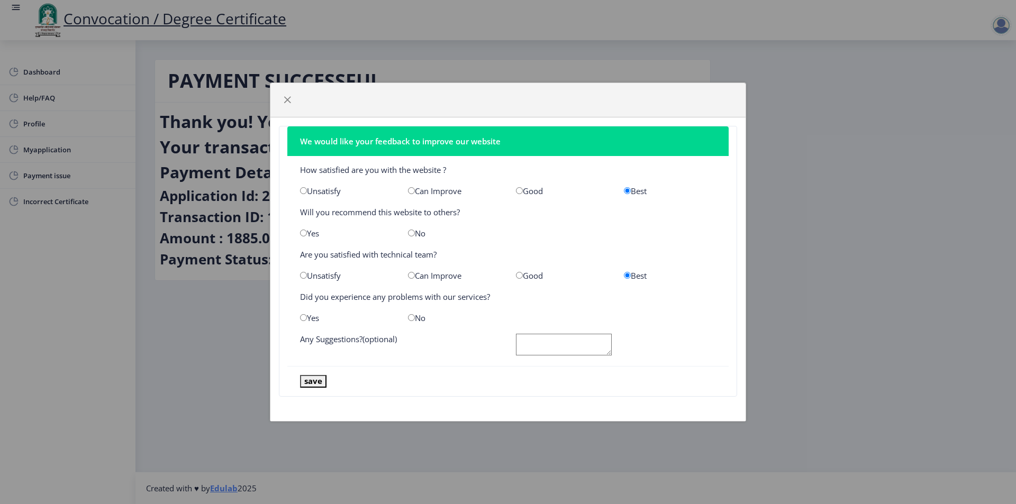
radio input "true"
click at [538, 335] on textarea at bounding box center [564, 345] width 96 height 22
type textarea "OK"
click at [320, 386] on button "save" at bounding box center [313, 381] width 26 height 12
click at [411, 234] on input "radio" at bounding box center [411, 233] width 7 height 7
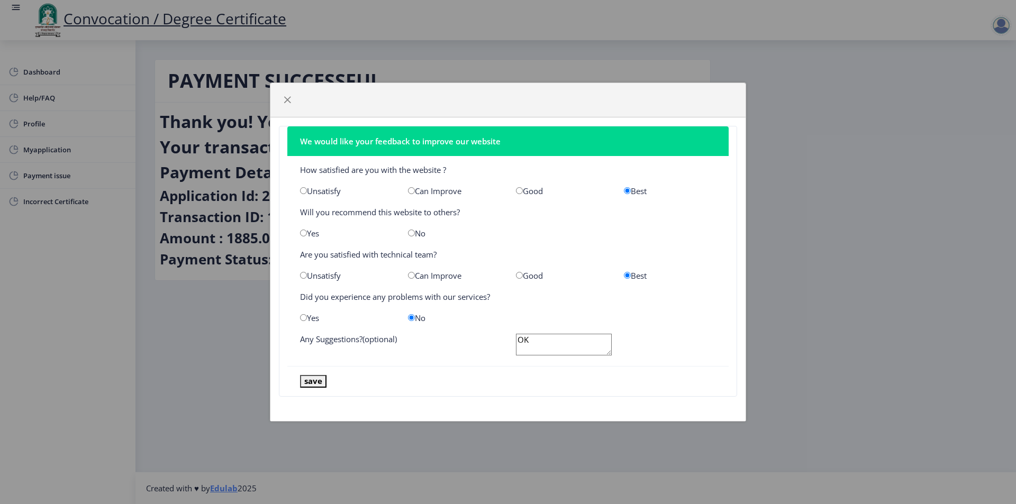
radio input "true"
click at [321, 381] on button "save" at bounding box center [313, 381] width 26 height 12
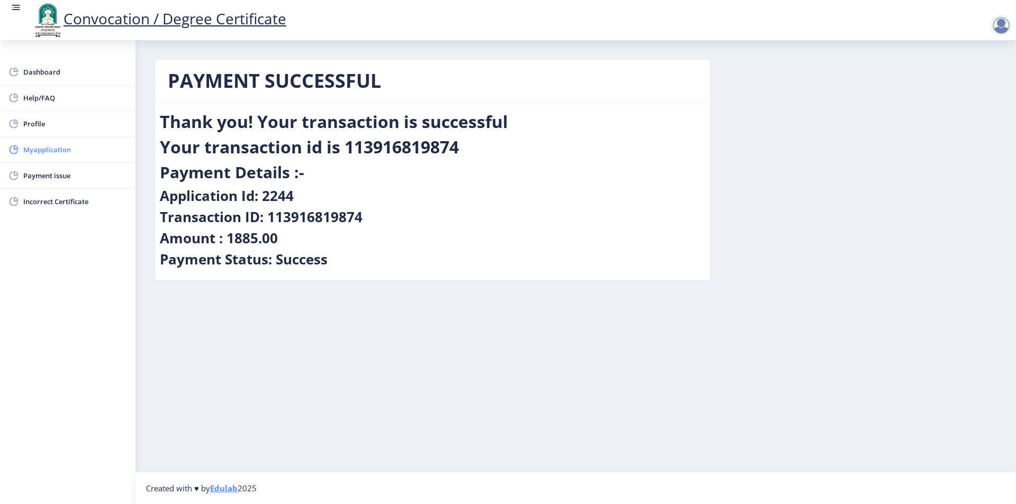
click at [60, 155] on span "Myapplication" at bounding box center [75, 149] width 104 height 13
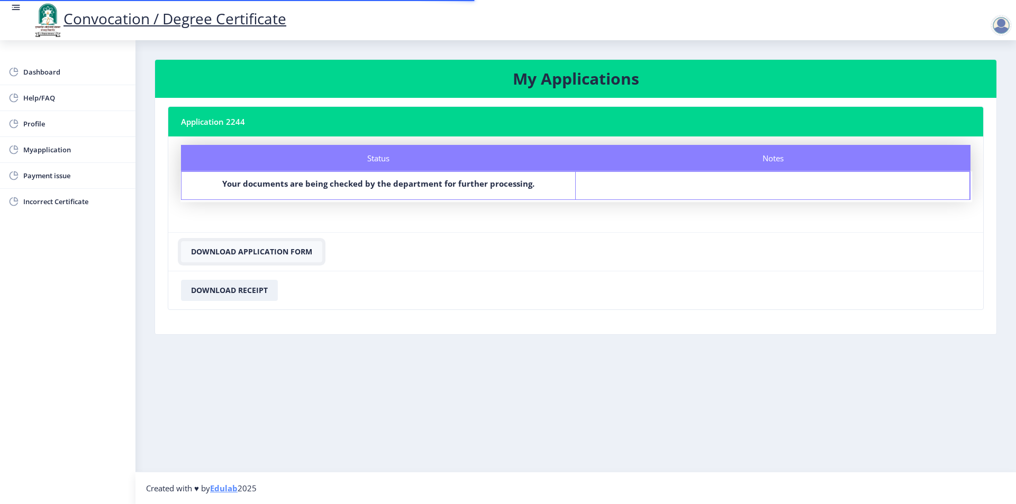
click at [239, 254] on button "Download Application Form" at bounding box center [251, 251] width 141 height 21
click at [225, 287] on button "Download Receipt" at bounding box center [229, 290] width 97 height 21
click at [999, 30] on div at bounding box center [1000, 25] width 21 height 21
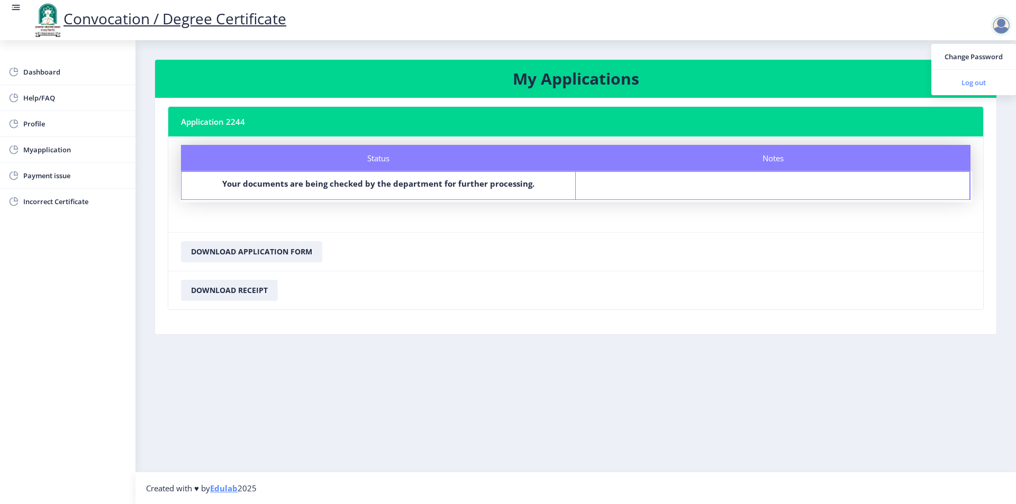
click at [977, 81] on span "Log out" at bounding box center [974, 82] width 68 height 13
